Goal: Task Accomplishment & Management: Manage account settings

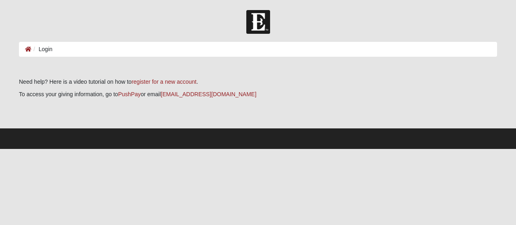
click at [81, 60] on main "Login Login Error Need help? Here is a video tutorial on how to register for a …" at bounding box center [258, 85] width 490 height 87
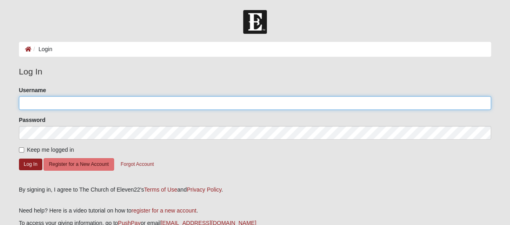
click at [72, 102] on input "Username" at bounding box center [255, 103] width 473 height 14
type input "[EMAIL_ADDRESS][DOMAIN_NAME]"
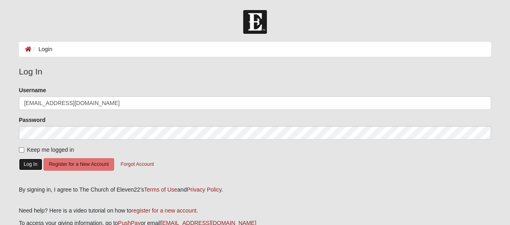
click at [34, 166] on button "Log In" at bounding box center [30, 165] width 23 height 12
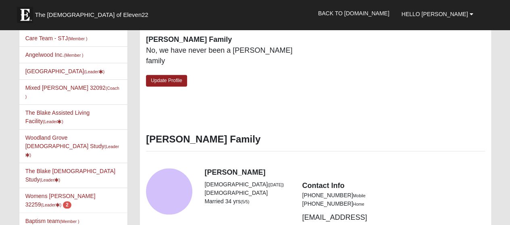
scroll to position [312, 0]
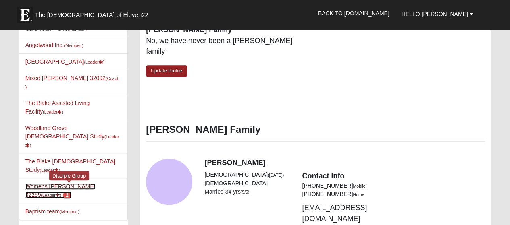
click at [68, 183] on link "Womens [PERSON_NAME] 32259 (Leader ) 2" at bounding box center [60, 190] width 70 height 15
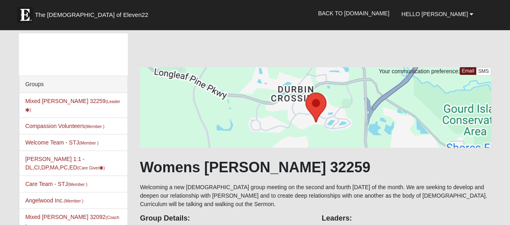
click at [68, 159] on li "Pat Pline 1:1 -DL,CI,DP,MA,PC,ED (Care Giver )" at bounding box center [73, 163] width 108 height 25
drag, startPoint x: 0, startPoint y: 0, endPoint x: 68, endPoint y: 159, distance: 172.9
click at [68, 159] on li "Pat Pline 1:1 -DL,CI,DP,MA,PC,ED (Care Giver )" at bounding box center [73, 163] width 108 height 25
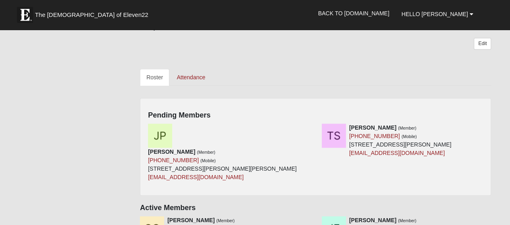
scroll to position [331, 0]
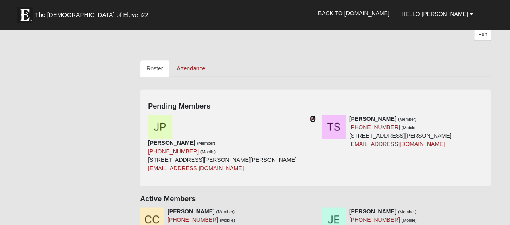
click at [313, 117] on icon at bounding box center [313, 119] width 6 height 6
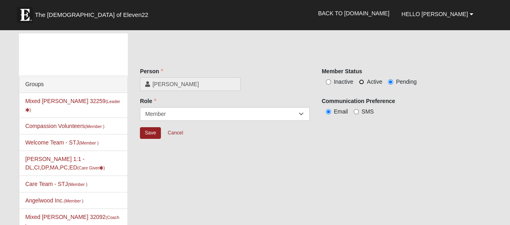
click at [360, 81] on input "Active" at bounding box center [361, 81] width 5 height 5
radio input "true"
click at [147, 135] on input "Save" at bounding box center [150, 133] width 21 height 12
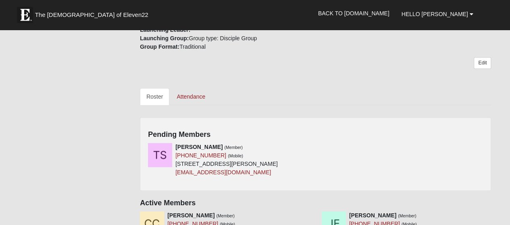
scroll to position [304, 0]
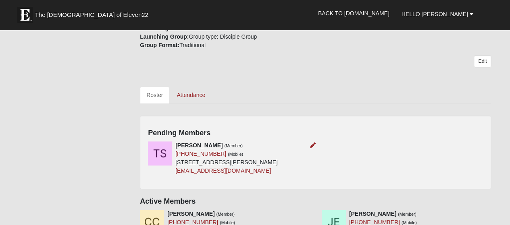
click at [278, 142] on div "Tanya Sparks (Member) (904) 219-9038 (Mobile) 134 E Teague Bay Dr St Augustine,…" at bounding box center [226, 159] width 102 height 34
click at [312, 146] on icon at bounding box center [313, 146] width 6 height 6
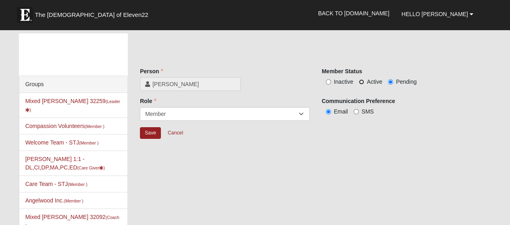
click at [360, 81] on input "Active" at bounding box center [361, 81] width 5 height 5
radio input "true"
click at [148, 133] on input "Save" at bounding box center [150, 133] width 21 height 12
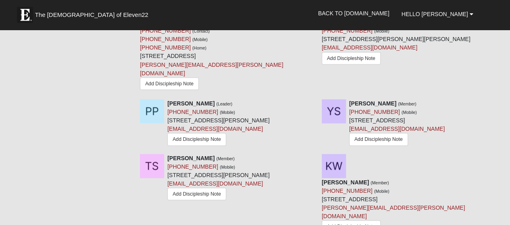
scroll to position [704, 0]
